Goal: Find specific page/section: Find specific page/section

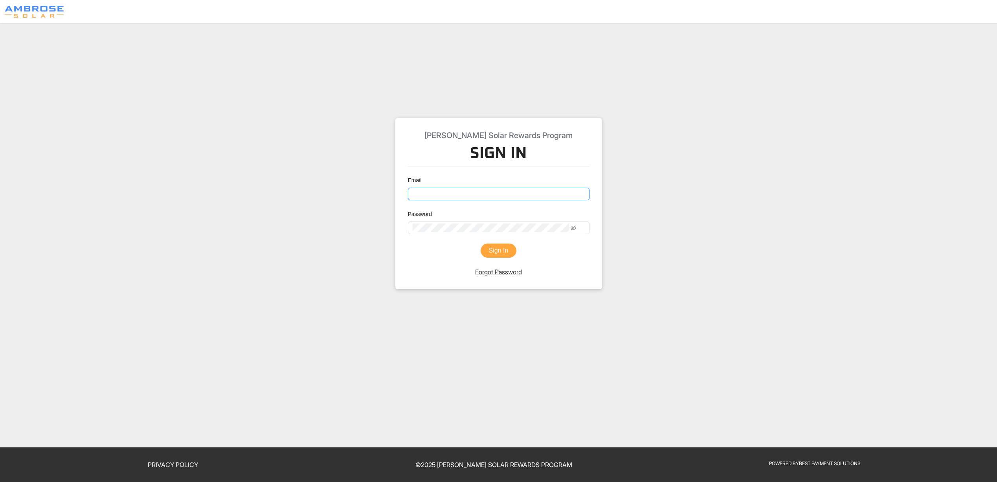
type input "[EMAIL_ADDRESS][DOMAIN_NAME]"
click at [504, 258] on button "Sign In" at bounding box center [499, 250] width 36 height 14
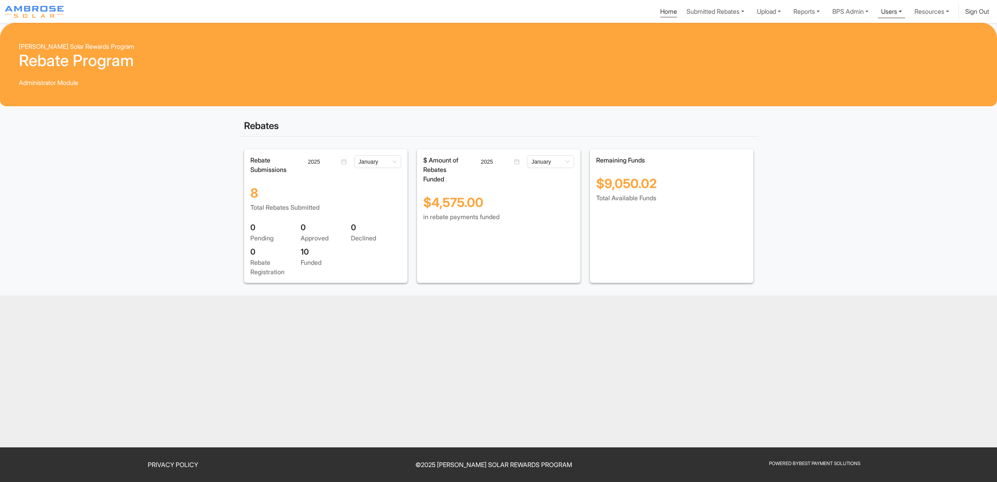
click at [878, 14] on link "Users" at bounding box center [891, 11] width 27 height 15
click at [830, 15] on link "BPS Admin" at bounding box center [851, 11] width 42 height 15
click at [814, 35] on div "Update Deposit" at bounding box center [840, 29] width 52 height 9
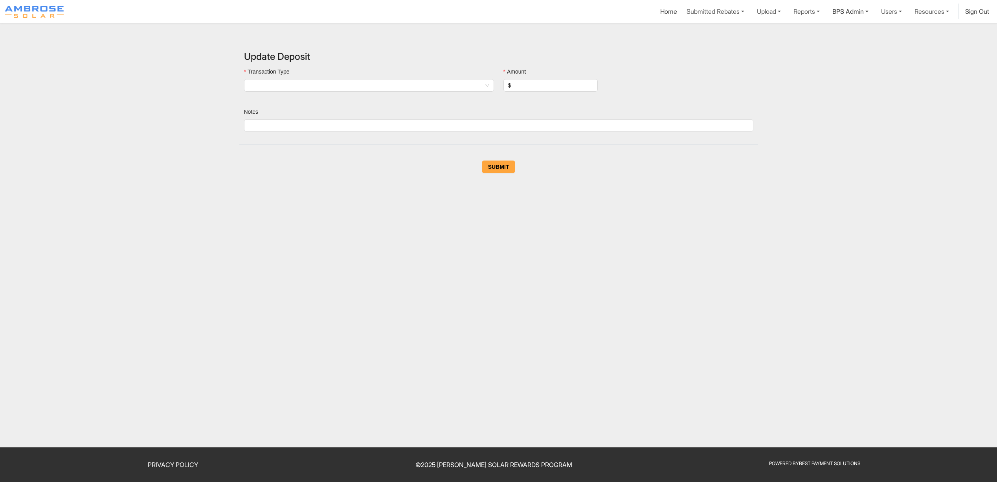
click at [830, 14] on link "BPS Admin" at bounding box center [851, 11] width 42 height 15
click at [814, 72] on div "Invoice Order" at bounding box center [840, 67] width 52 height 9
